Goal: Find specific page/section: Find specific page/section

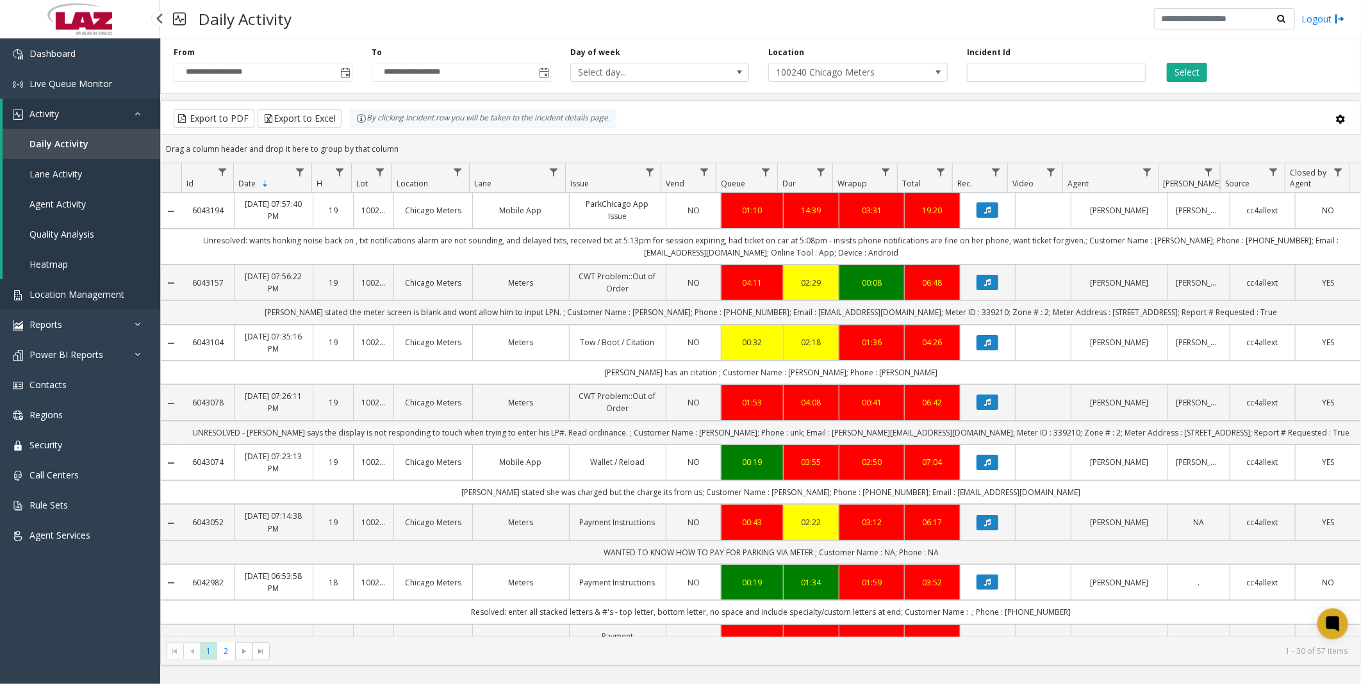
click at [90, 289] on span "Location Management" at bounding box center [76, 294] width 95 height 12
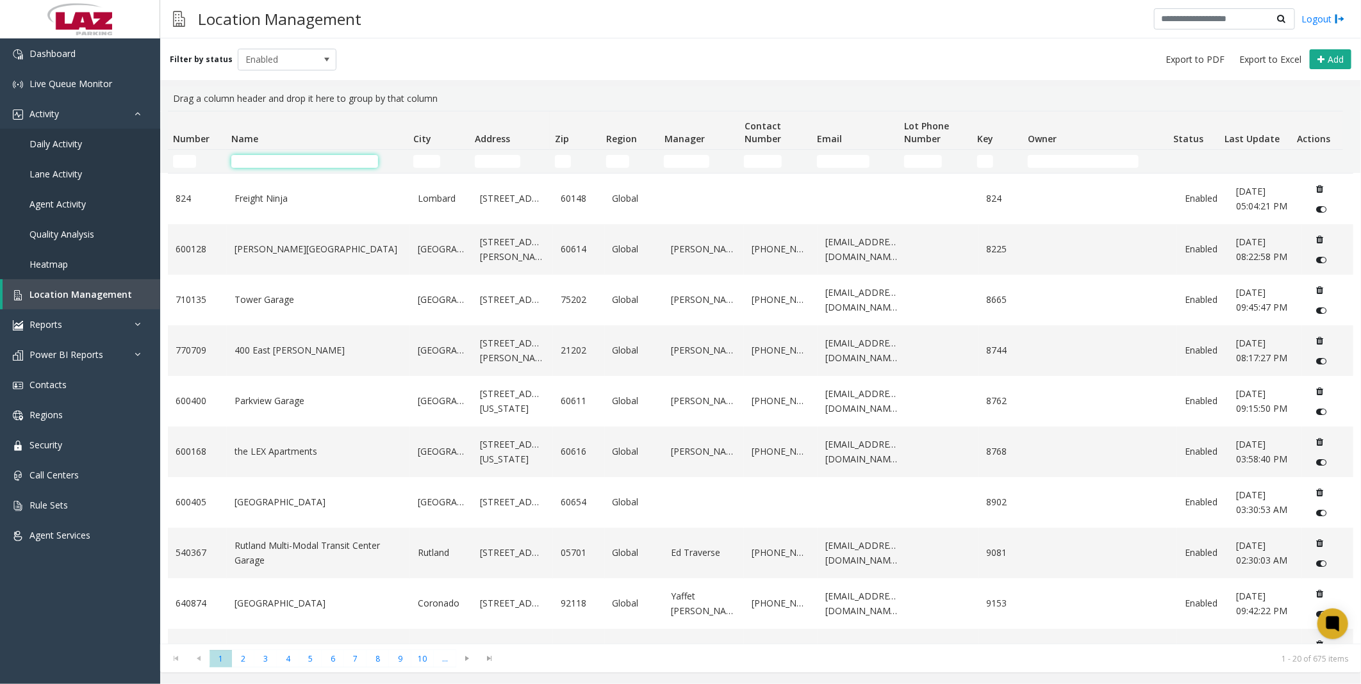
click at [334, 163] on input "Name Filter" at bounding box center [304, 161] width 147 height 13
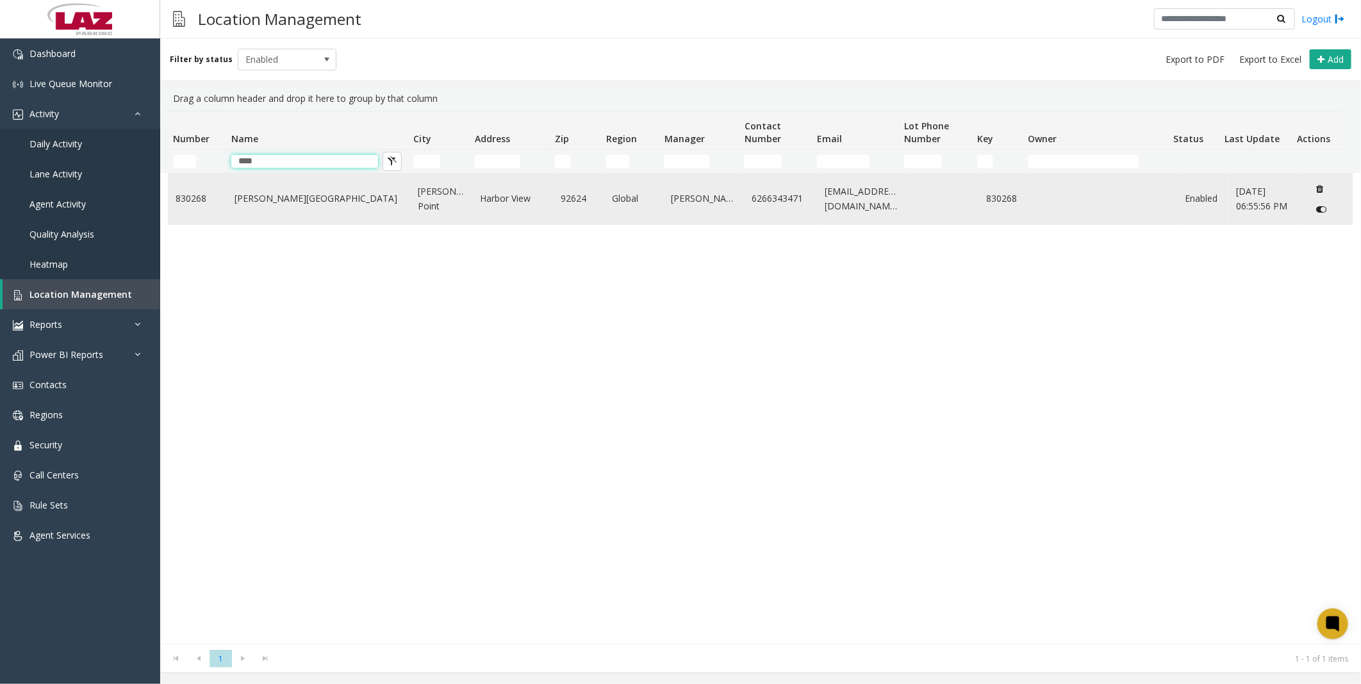
type input "****"
click at [282, 206] on td "[PERSON_NAME][GEOGRAPHIC_DATA]" at bounding box center [318, 199] width 183 height 51
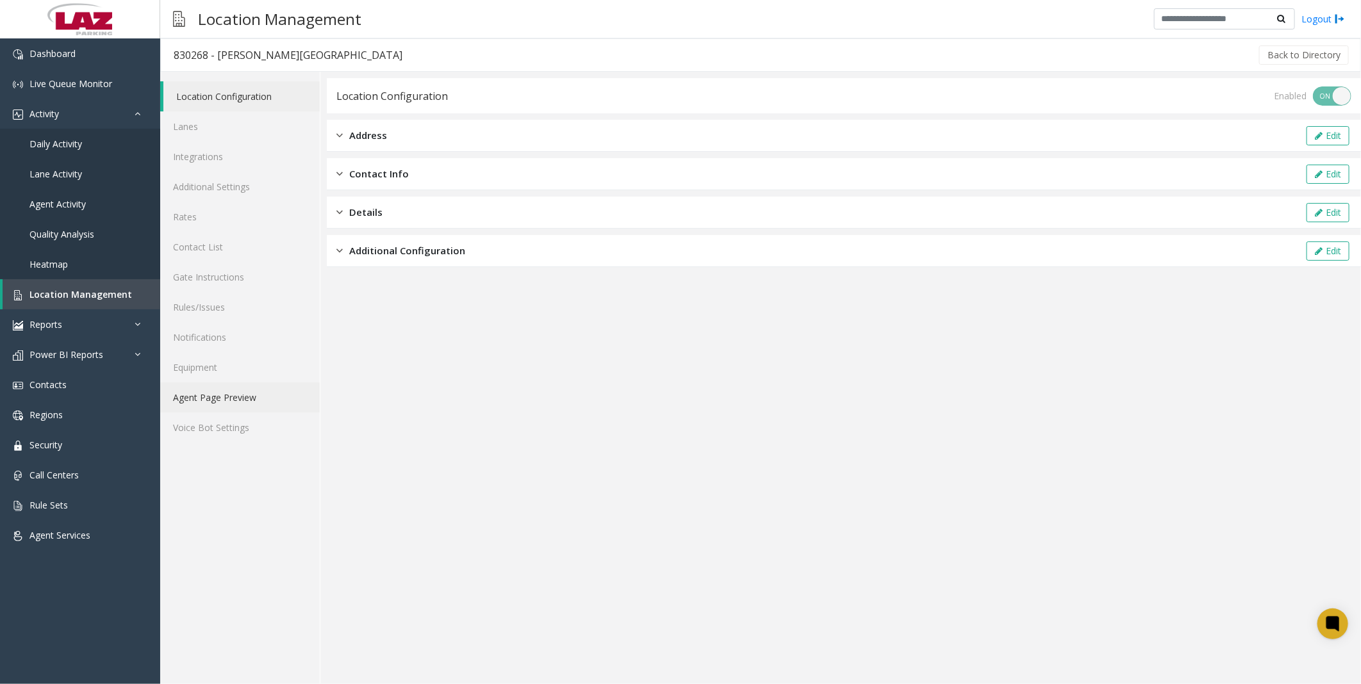
click at [186, 395] on link "Agent Page Preview" at bounding box center [240, 398] width 160 height 30
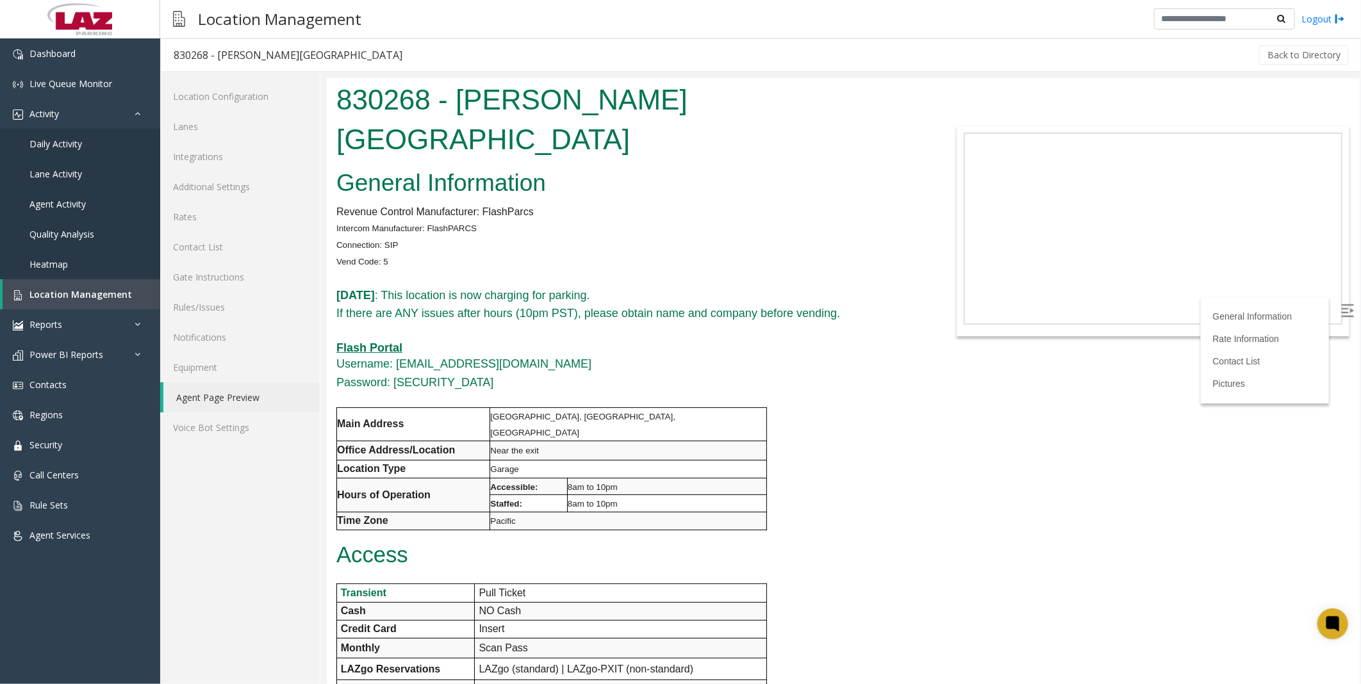
click at [797, 426] on div "General Information Revenue Control Manufacturer: FlashParcs Intercom Manufactu…" at bounding box center [627, 681] width 602 height 1037
click at [46, 295] on span "Location Management" at bounding box center [80, 294] width 103 height 12
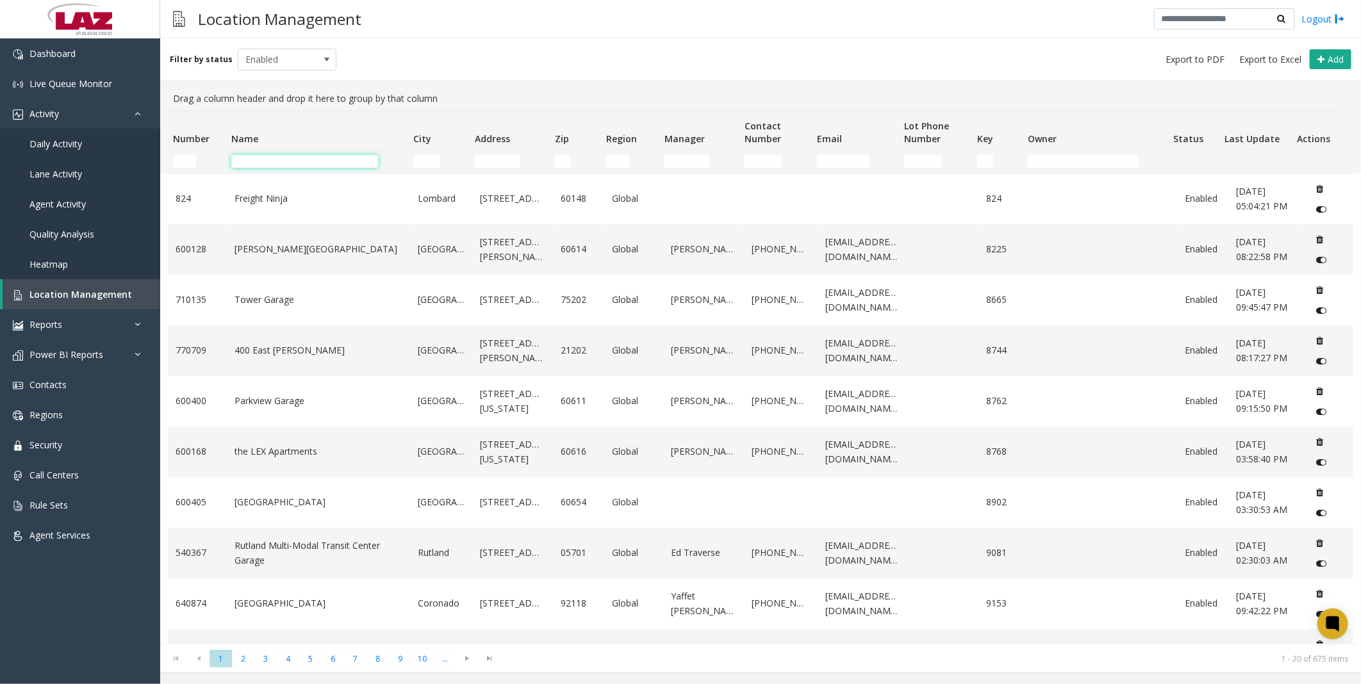
click at [311, 159] on input "Name Filter" at bounding box center [304, 161] width 147 height 13
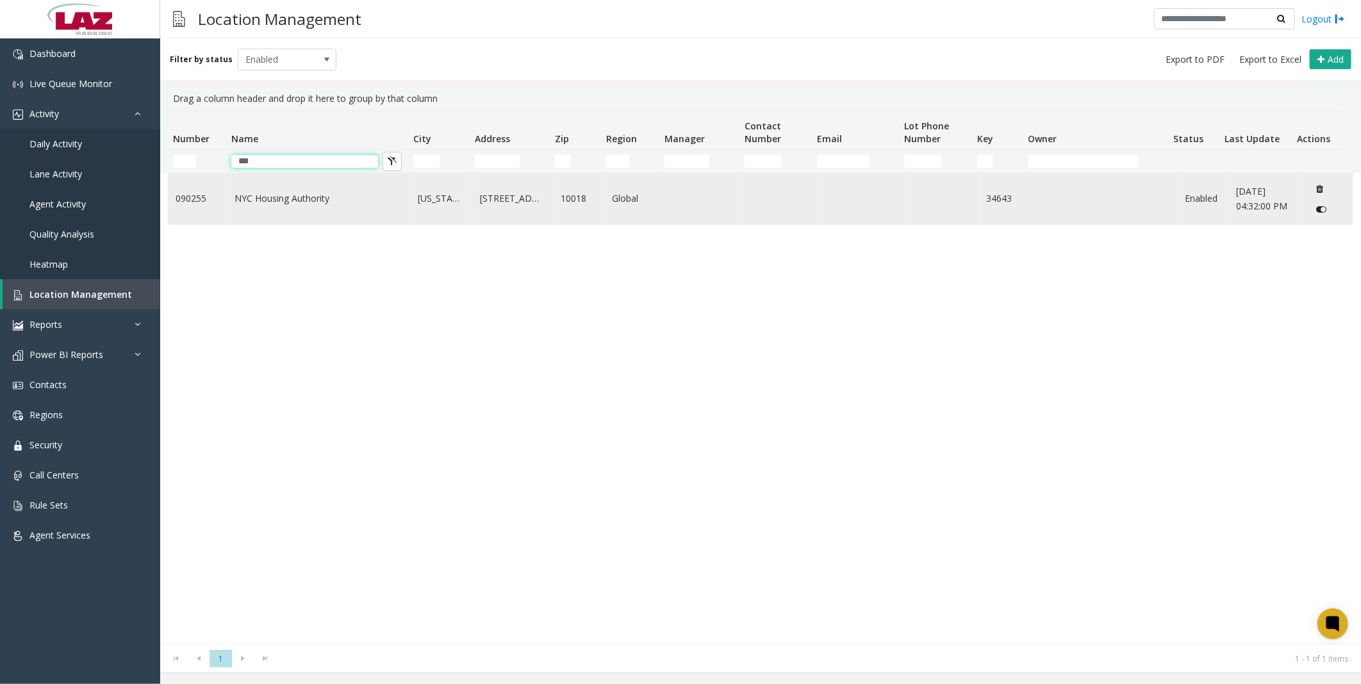
type input "***"
click at [286, 197] on link "NYC Housing Authority" at bounding box center [319, 199] width 168 height 14
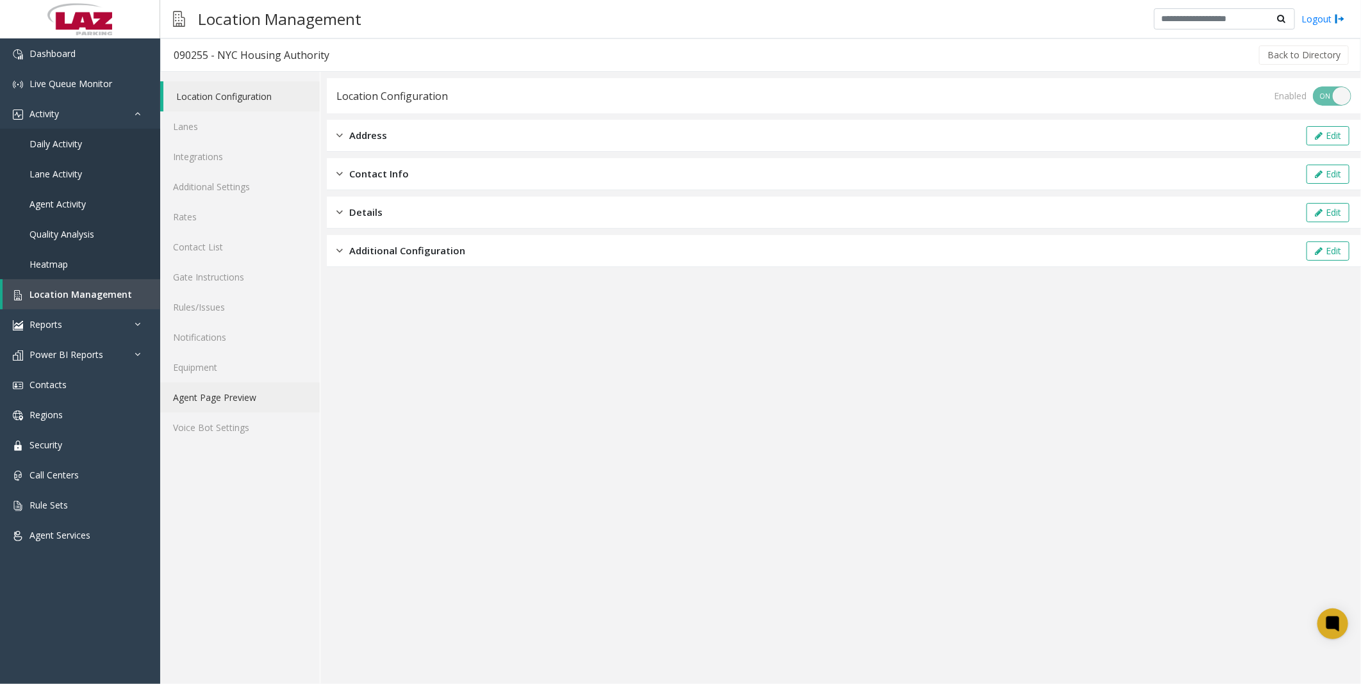
click at [220, 392] on link "Agent Page Preview" at bounding box center [240, 398] width 160 height 30
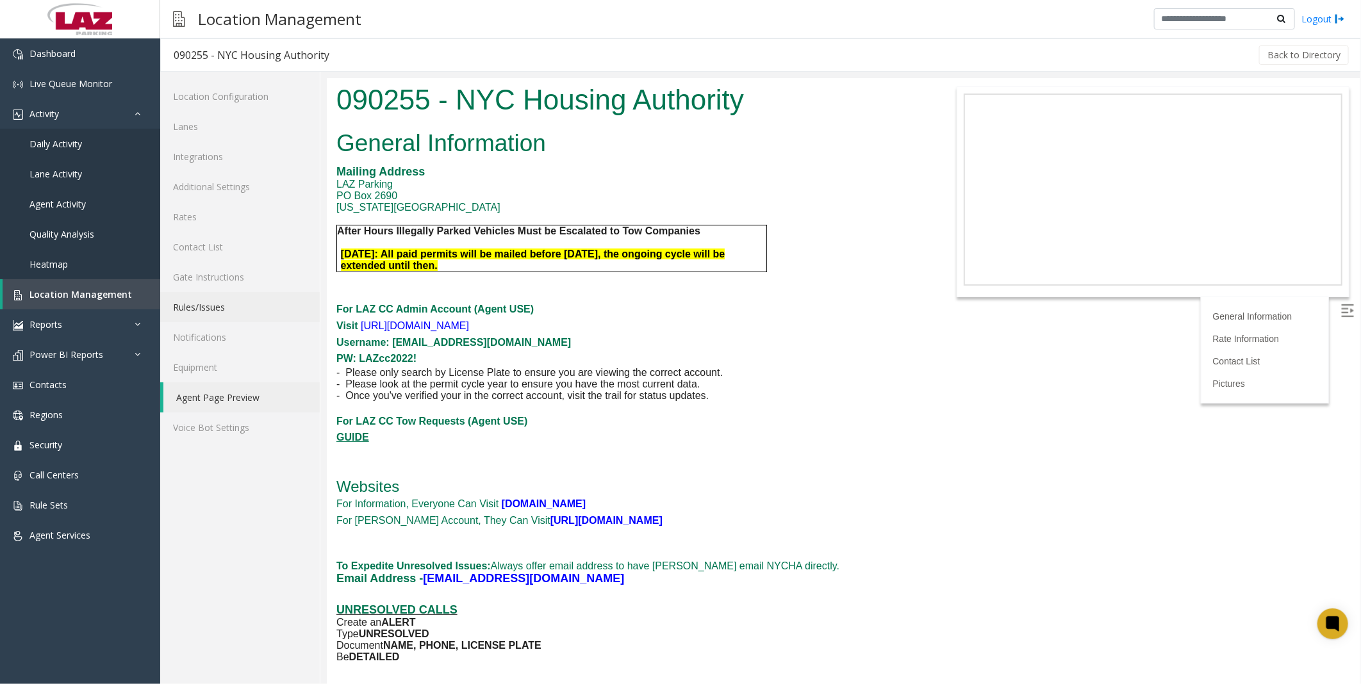
click at [200, 299] on link "Rules/Issues" at bounding box center [240, 307] width 160 height 30
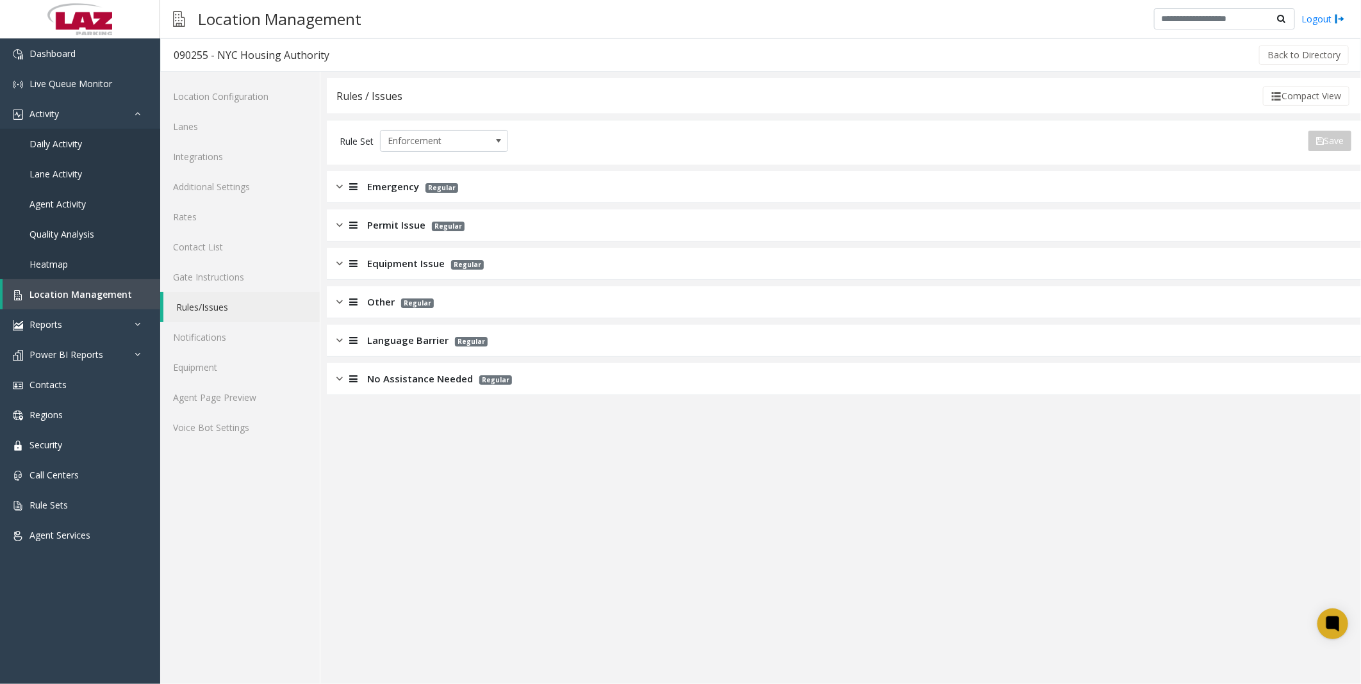
click at [386, 302] on span "Other" at bounding box center [381, 302] width 28 height 15
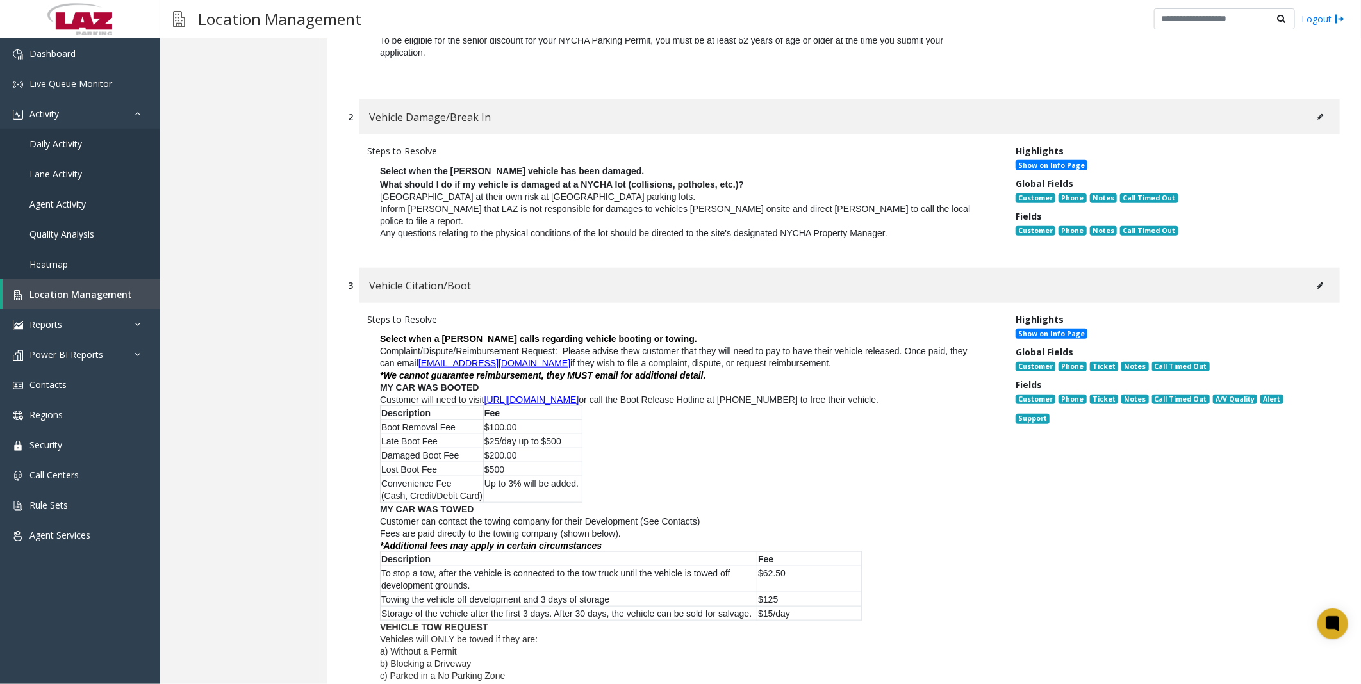
scroll to position [854, 0]
